Goal: Task Accomplishment & Management: Manage account settings

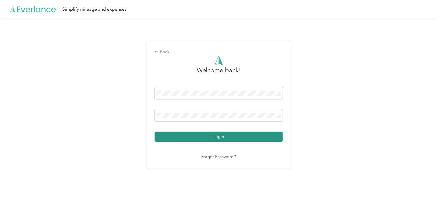
click at [215, 135] on button "Login" at bounding box center [219, 136] width 128 height 10
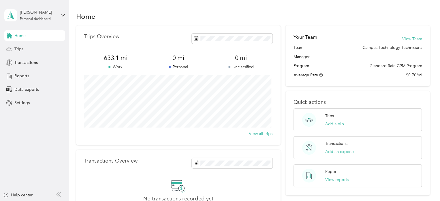
click at [25, 45] on div "Trips" at bounding box center [34, 49] width 61 height 10
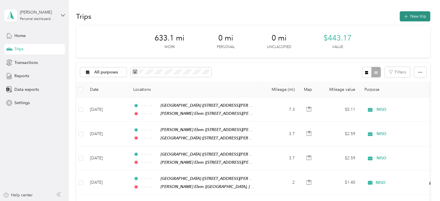
click at [414, 19] on button "New trip" at bounding box center [415, 16] width 31 height 10
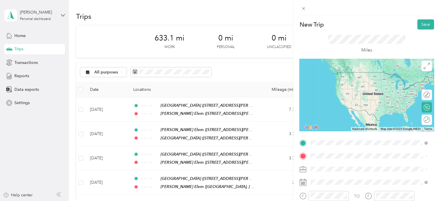
click at [356, 79] on div "TEAM Pike Middle School 2200 Texan Drive, 76247, Justin, Texas, United States" at bounding box center [367, 79] width 90 height 14
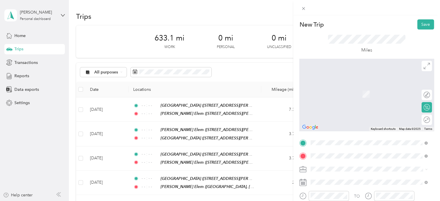
click at [364, 132] on div "TEAM Justin Elementary School" at bounding box center [370, 128] width 97 height 7
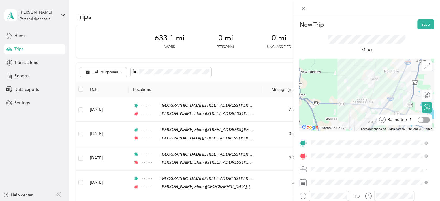
click at [424, 122] on div at bounding box center [424, 120] width 12 height 6
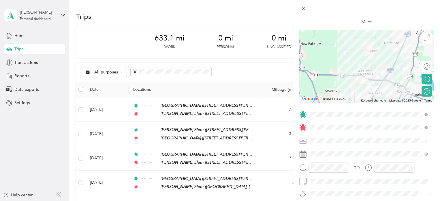
scroll to position [29, 0]
click at [346, 167] on icon "close-circle" at bounding box center [345, 167] width 4 height 4
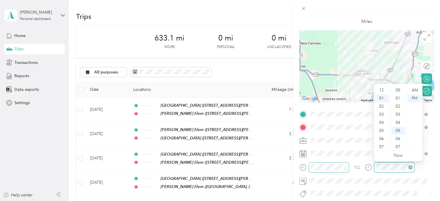
scroll to position [40, 0]
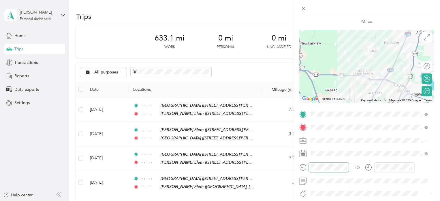
click at [345, 145] on div "TO Add photo" at bounding box center [367, 178] width 135 height 139
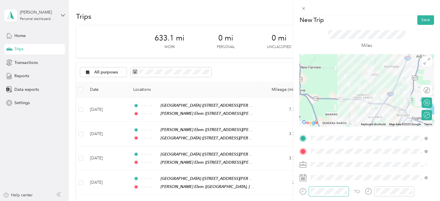
scroll to position [4, 0]
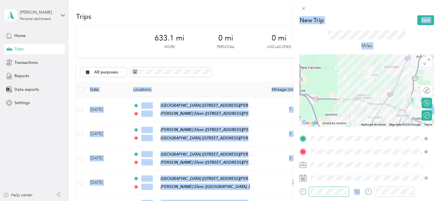
drag, startPoint x: 365, startPoint y: 186, endPoint x: 443, endPoint y: 56, distance: 150.9
click at [437, 56] on html "Nicolo Santini Personal dashboard Home Trips Transactions Reports Data exports …" at bounding box center [218, 100] width 437 height 201
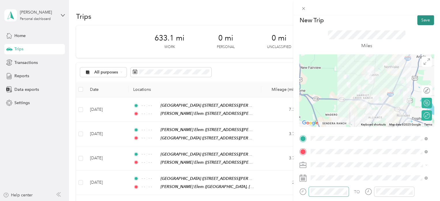
click at [420, 19] on button "Save" at bounding box center [426, 20] width 17 height 10
